Goal: Information Seeking & Learning: Understand process/instructions

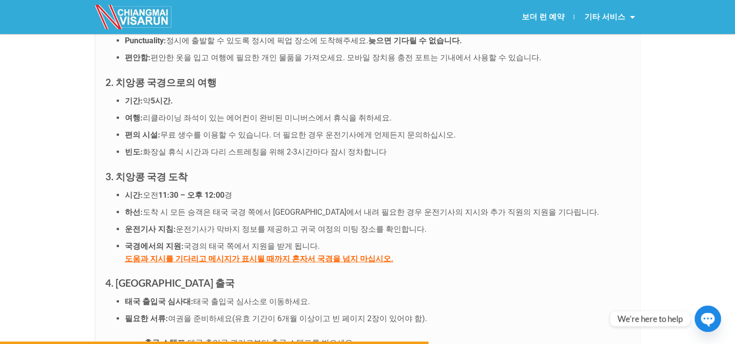
scroll to position [2332, 0]
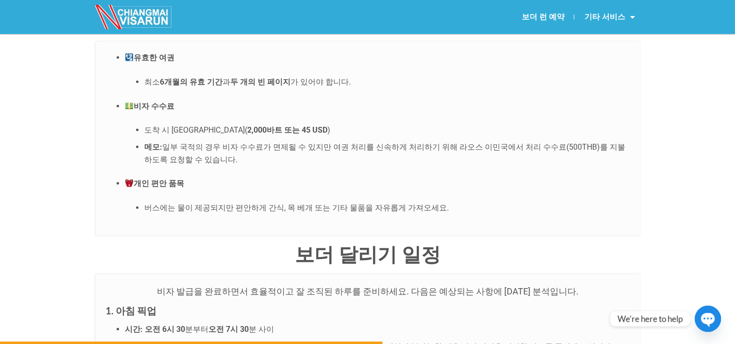
click at [400, 177] on p "개인 편안 품목" at bounding box center [377, 183] width 505 height 13
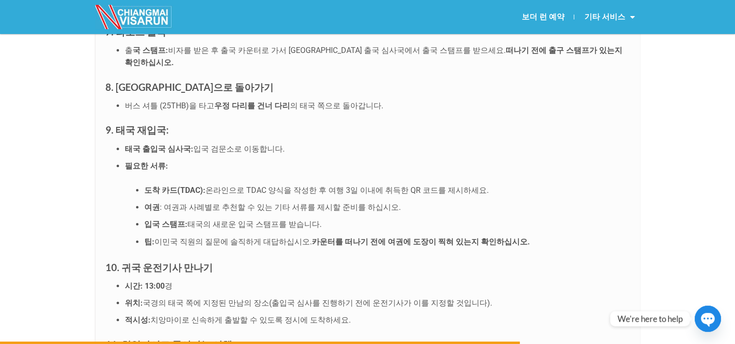
scroll to position [3206, 0]
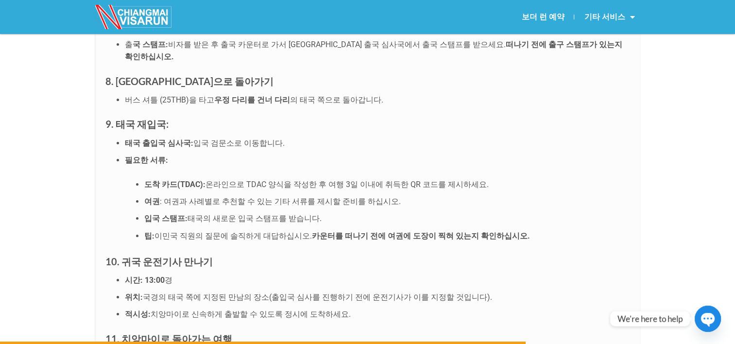
click at [374, 254] on h3 "10. 귀국 운전기사 만나기" at bounding box center [367, 262] width 525 height 16
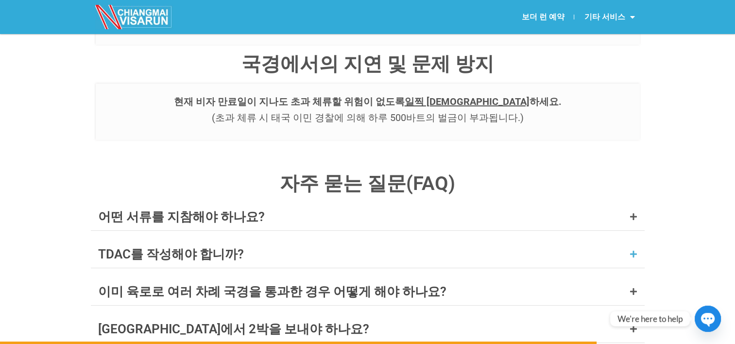
scroll to position [3741, 0]
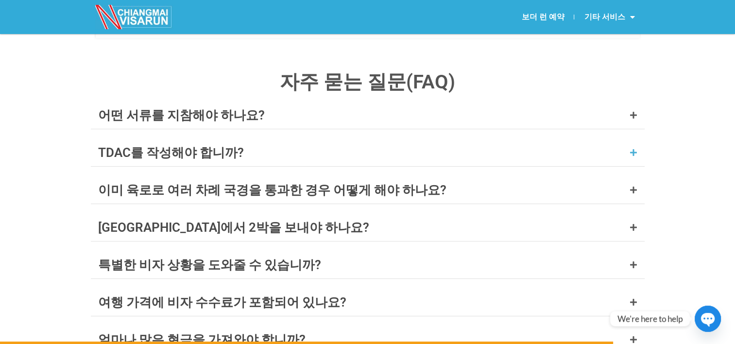
click at [219, 146] on div "TDAC를 작성해야 합니까?" at bounding box center [171, 152] width 146 height 13
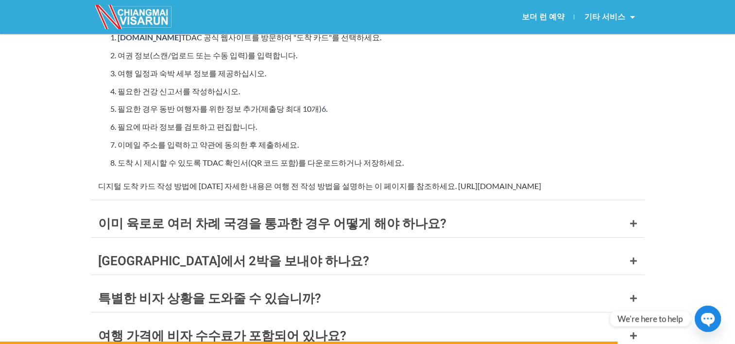
scroll to position [3983, 0]
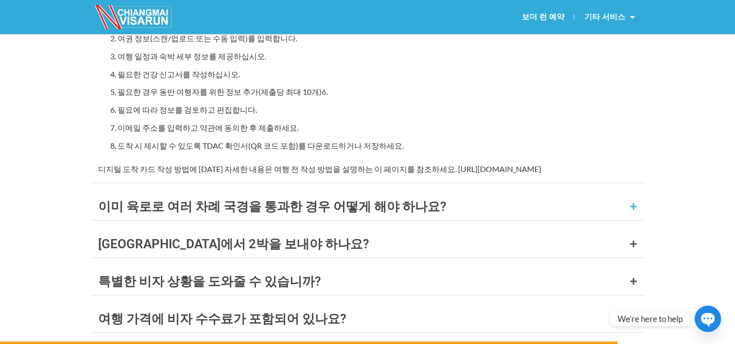
click at [272, 200] on div "이미 육로로 여러 차례 국경을 통과한 경우 어떻게 해야 하나요?" at bounding box center [272, 206] width 348 height 13
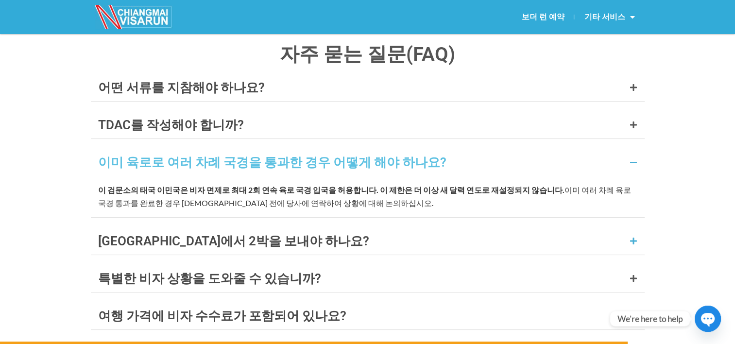
scroll to position [3963, 0]
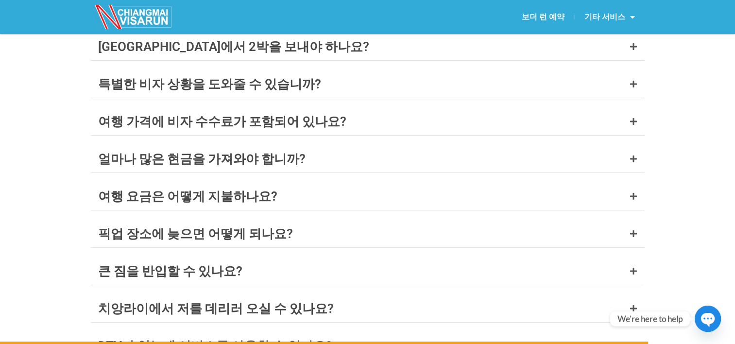
click at [42, 171] on div "자주 묻는 질문(FAQ) 어떤 서류를 지참해야 하나요? A valid passport with at least 6 months’ validit…" at bounding box center [367, 230] width 735 height 788
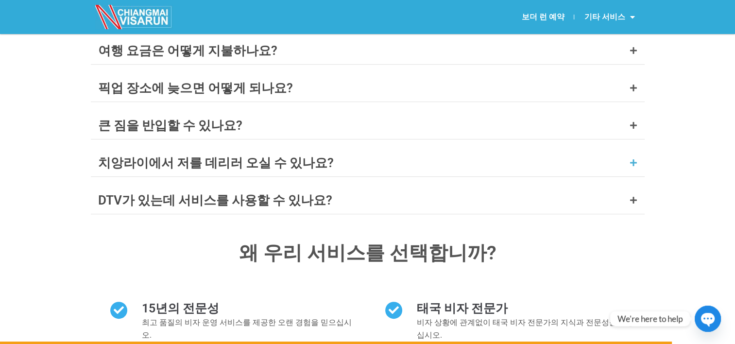
click at [226, 156] on div "치앙라이에서 저를 데리러 오실 수 있나요?" at bounding box center [216, 162] width 236 height 13
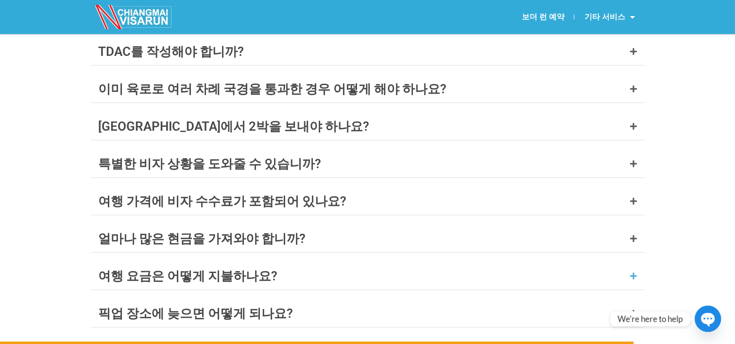
scroll to position [3824, 0]
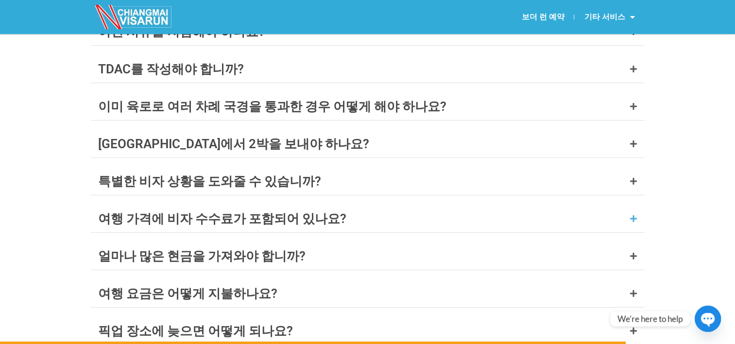
click at [228, 212] on div "여행 가격에 비자 수수료가 포함되어 있나요?" at bounding box center [222, 218] width 248 height 13
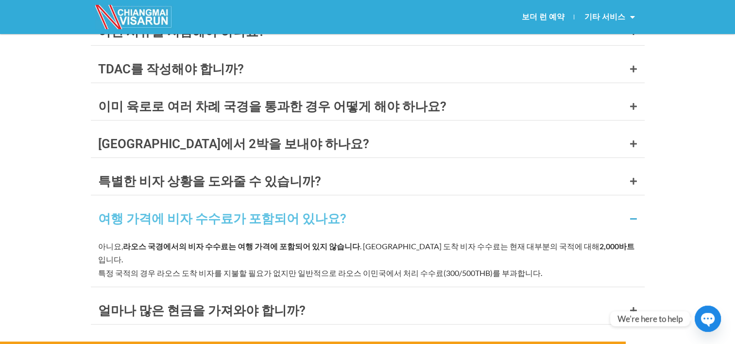
click at [231, 212] on div "여행 가격에 비자 수수료가 포함되어 있나요?" at bounding box center [222, 218] width 248 height 13
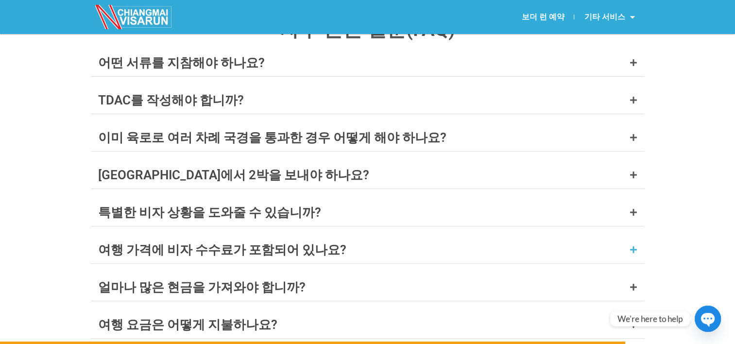
scroll to position [3775, 0]
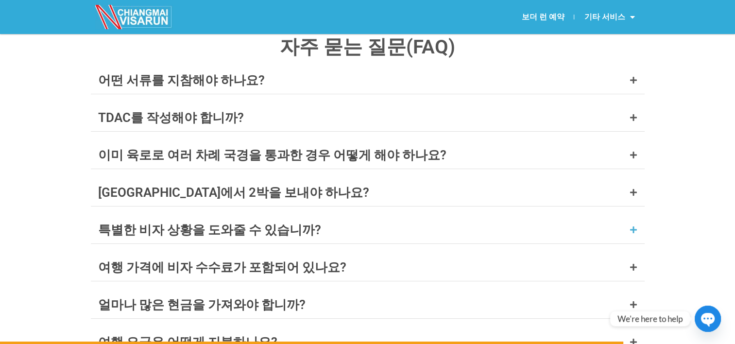
click at [268, 223] on div "특별한 비자 상황을 도와줄 수 있습니까?" at bounding box center [209, 229] width 223 height 13
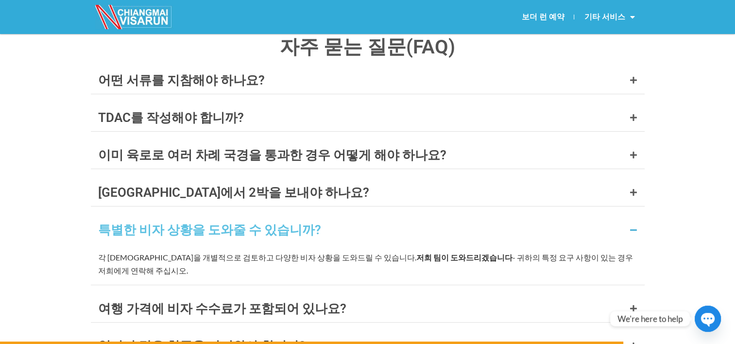
click at [268, 223] on div "특별한 비자 상황을 도와줄 수 있습니까?" at bounding box center [209, 229] width 223 height 13
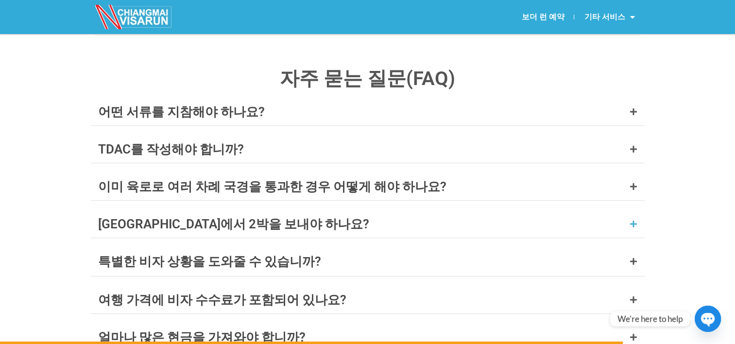
scroll to position [3727, 0]
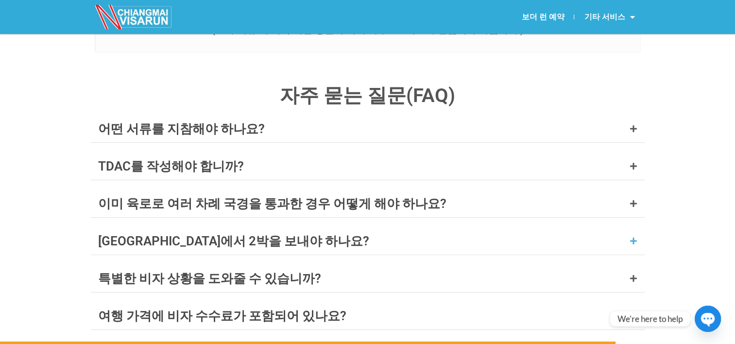
click at [223, 235] on div "[GEOGRAPHIC_DATA]에서 2박을 보내야 하나요?" at bounding box center [233, 241] width 271 height 13
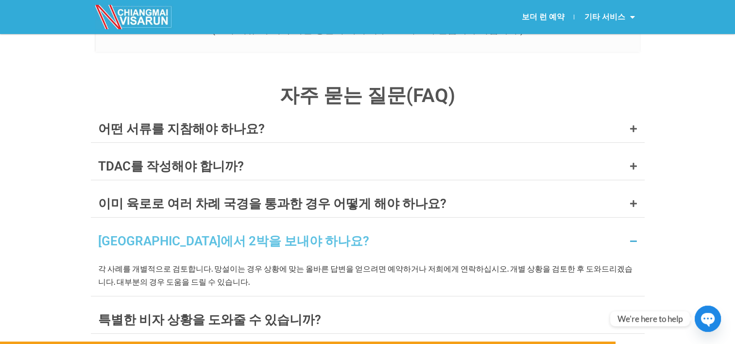
click at [238, 235] on div "[GEOGRAPHIC_DATA]에서 2박을 보내야 하나요?" at bounding box center [233, 241] width 271 height 13
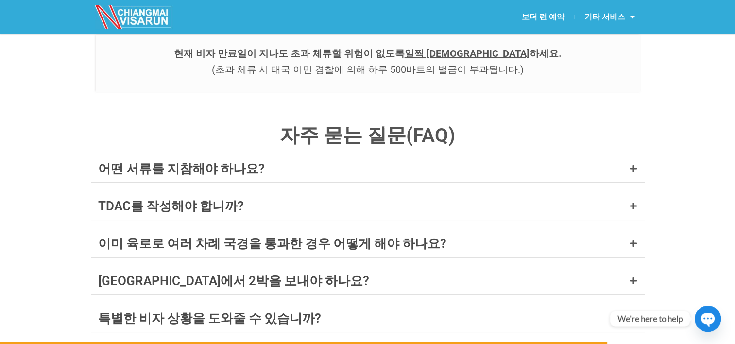
scroll to position [4018, 0]
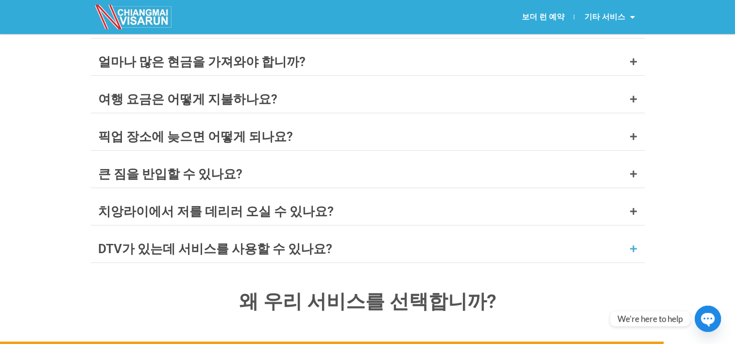
click at [269, 242] on div "DTV가 있는데 서비스를 사용할 수 있나요?" at bounding box center [215, 248] width 234 height 13
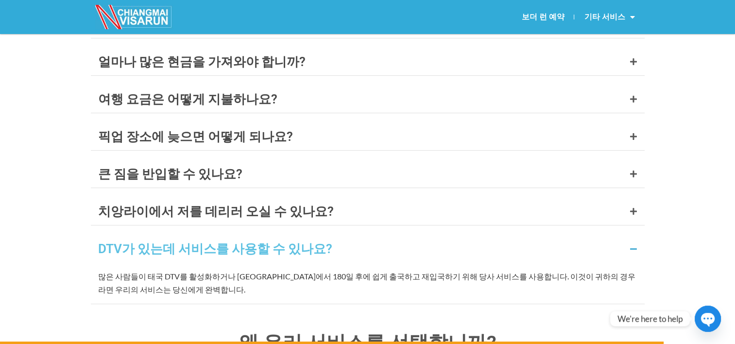
click at [403, 102] on div "어떤 서류를 지참해야 하나요? A valid passport with at least 6 months’ validity and two blan…" at bounding box center [368, 64] width 554 height 480
